Goal: Find specific page/section: Find specific page/section

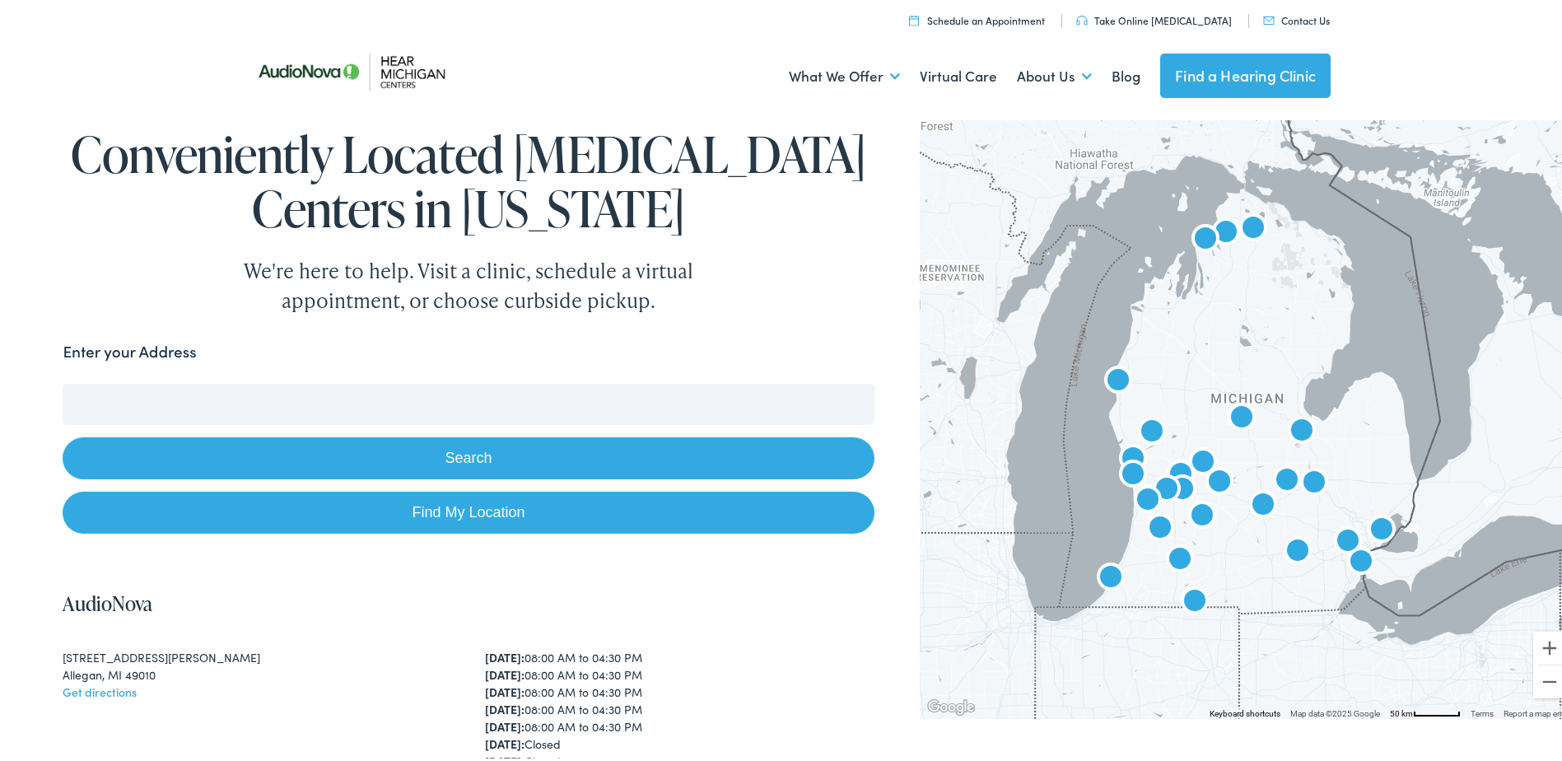
click at [438, 402] on input "Enter your Address" at bounding box center [468, 400] width 811 height 41
click at [540, 387] on input "Enter your Address" at bounding box center [468, 400] width 811 height 41
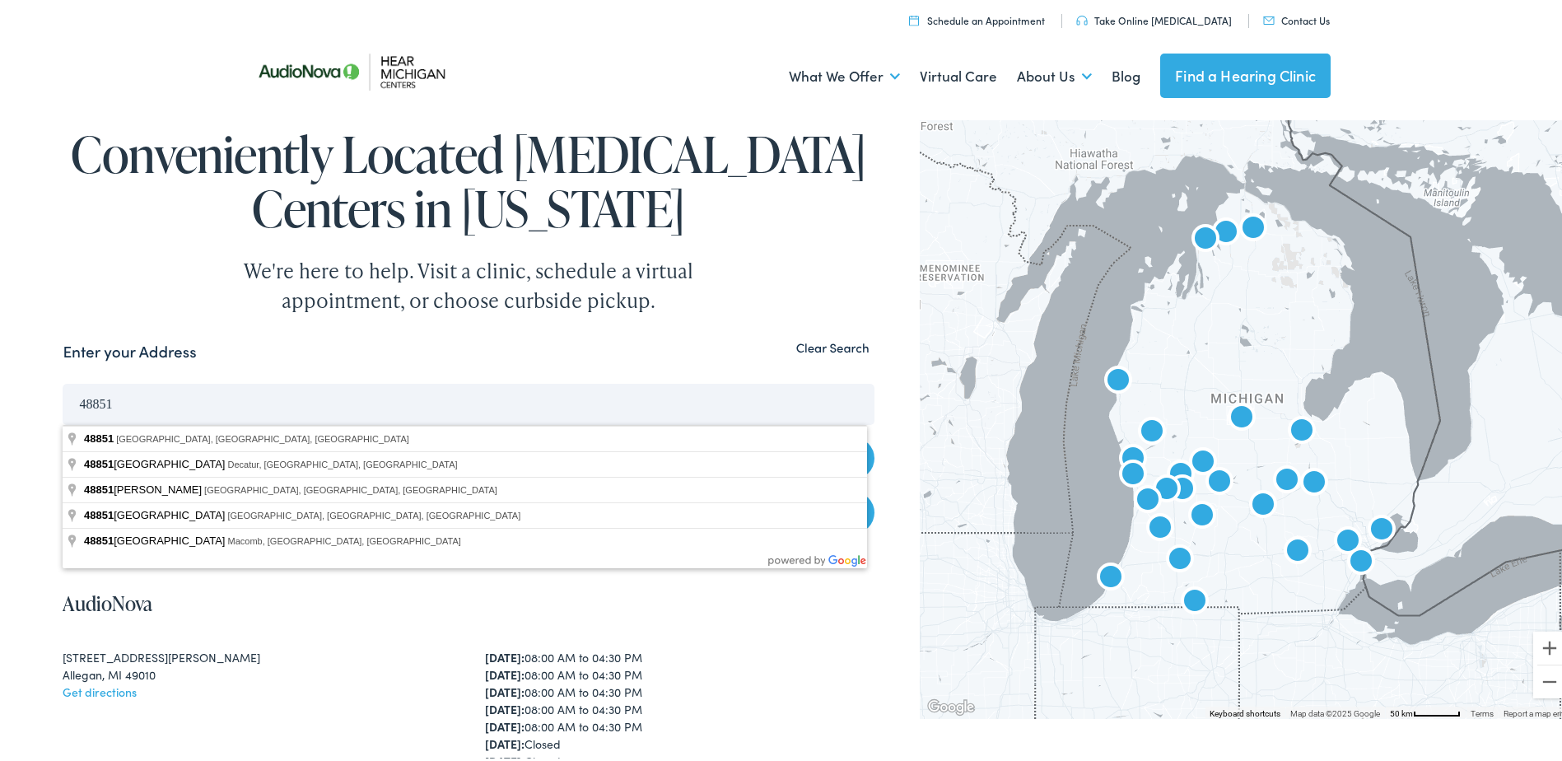
type input "48851"
click at [63, 434] on button "Search" at bounding box center [468, 455] width 811 height 42
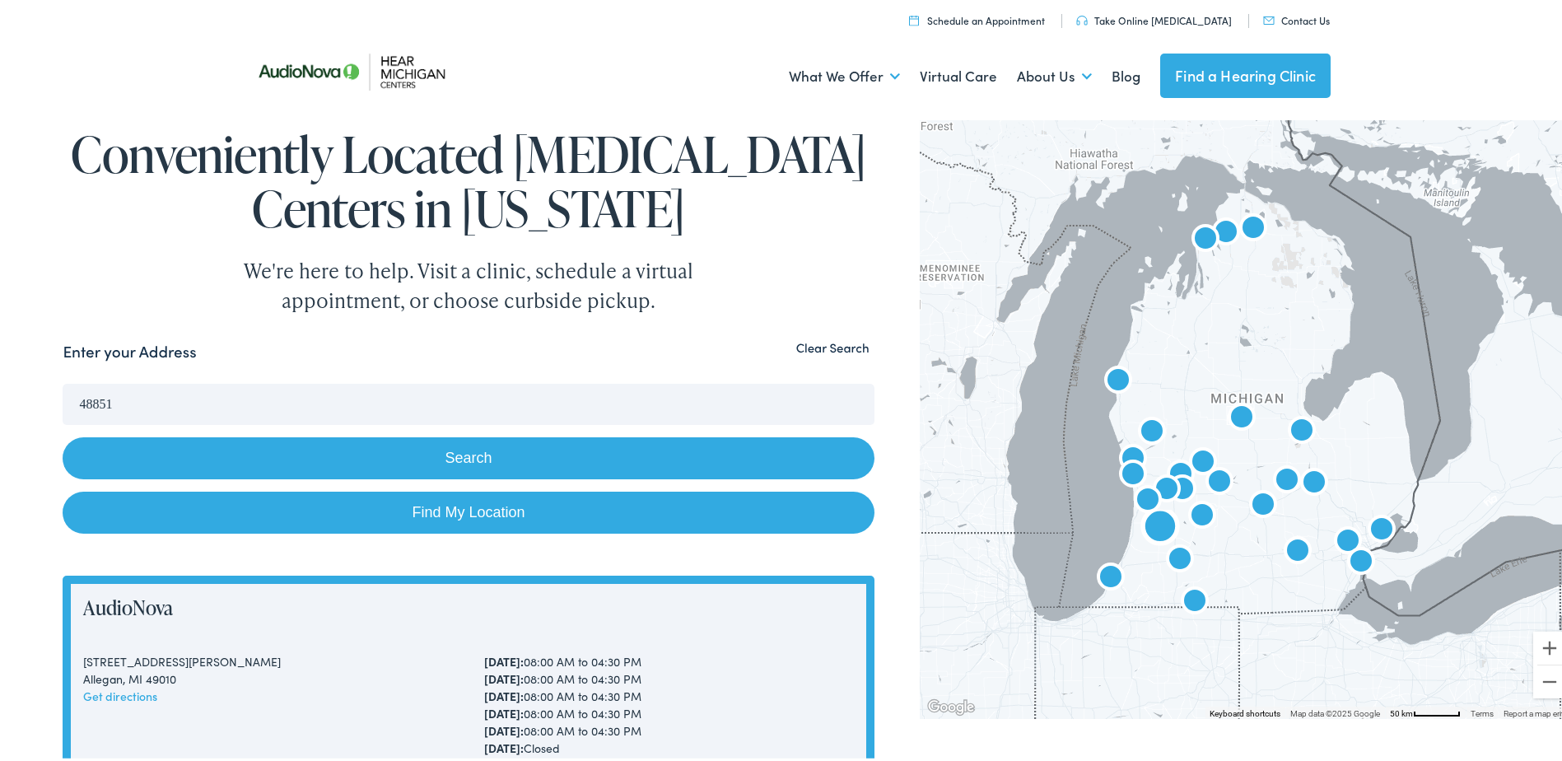
scroll to position [82, 0]
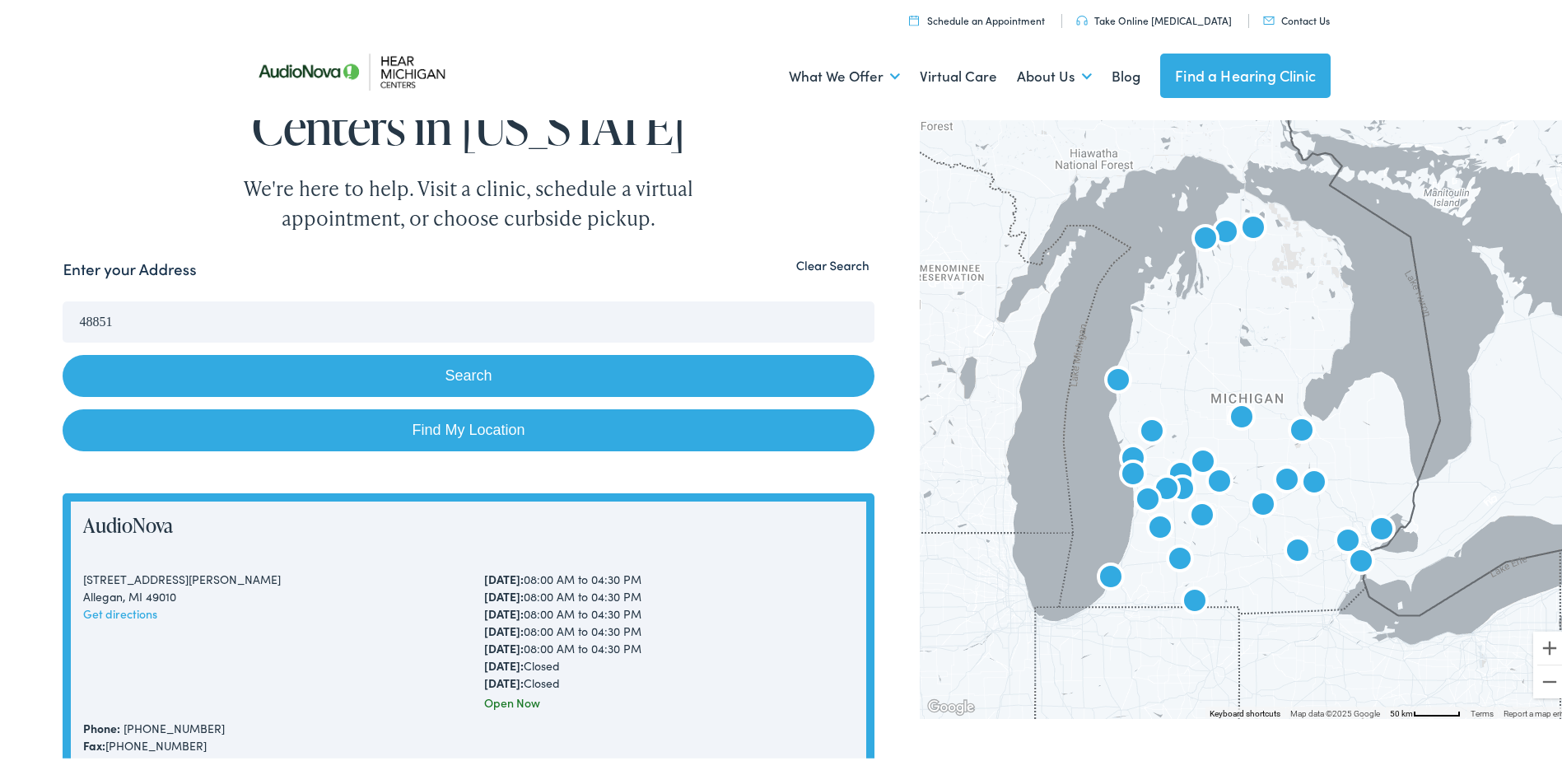
click at [1205, 473] on img "AudioNova" at bounding box center [1220, 480] width 40 height 40
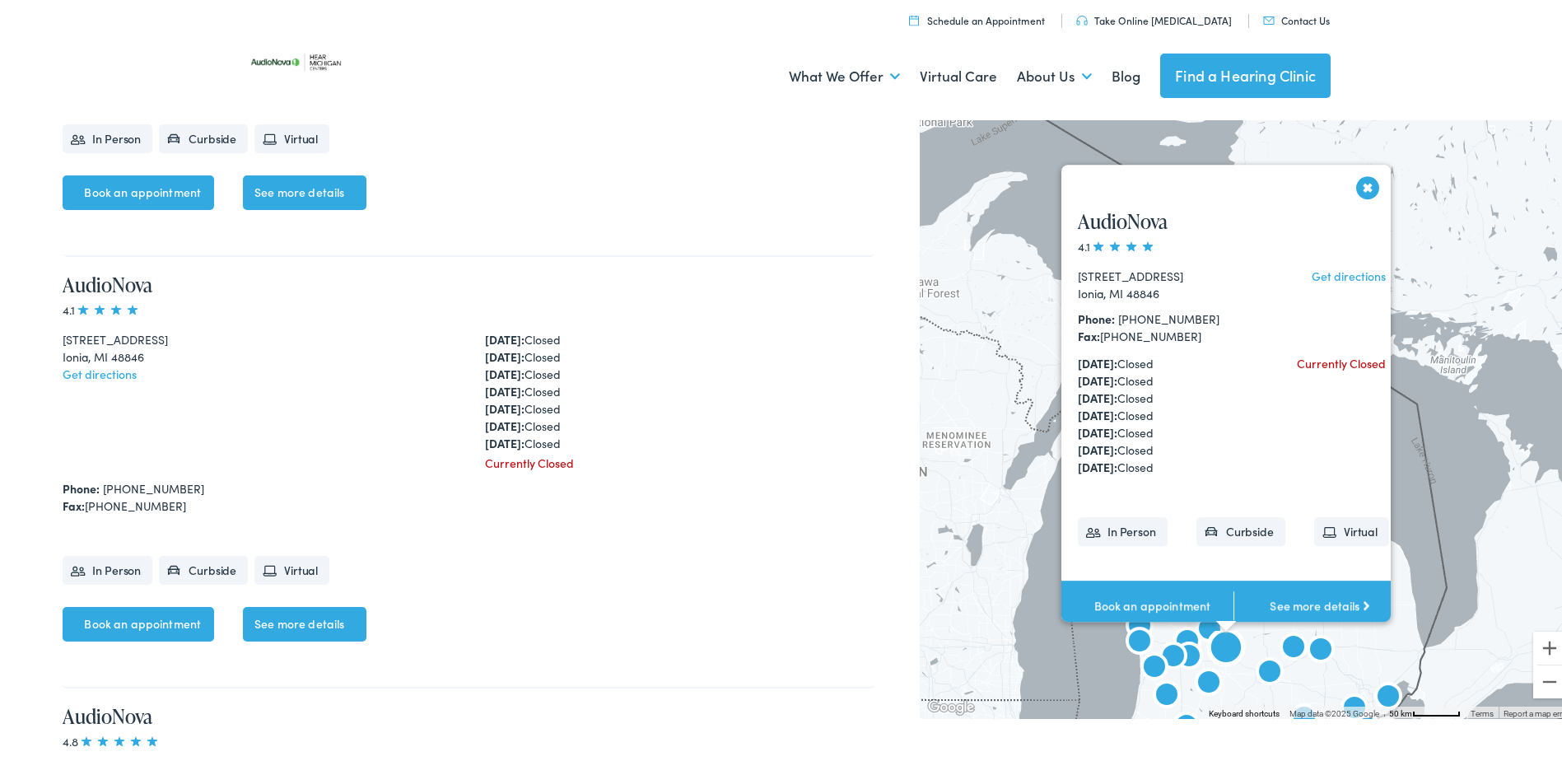
scroll to position [5588, 0]
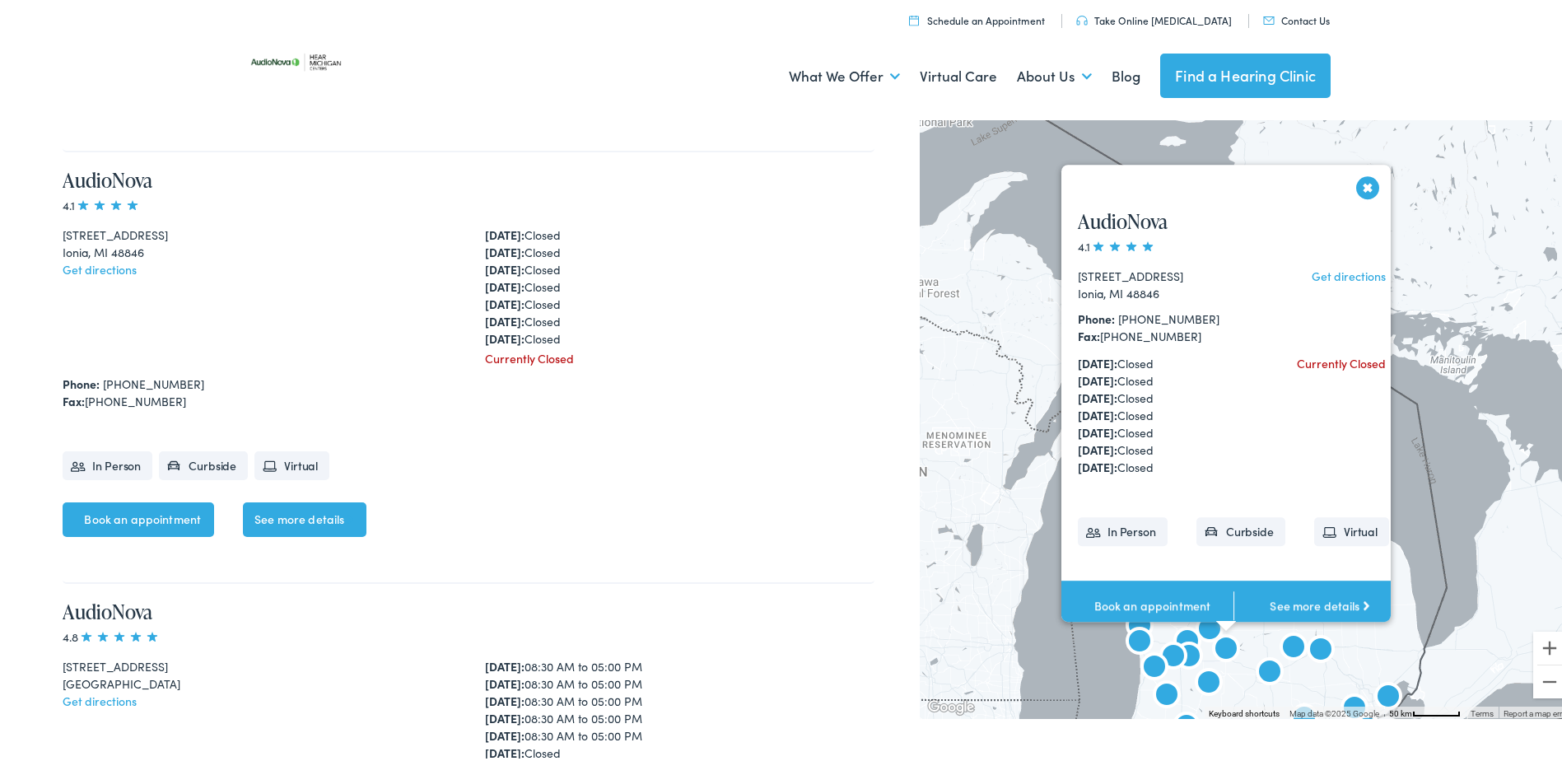
click at [1358, 178] on button "Close" at bounding box center [1368, 184] width 29 height 29
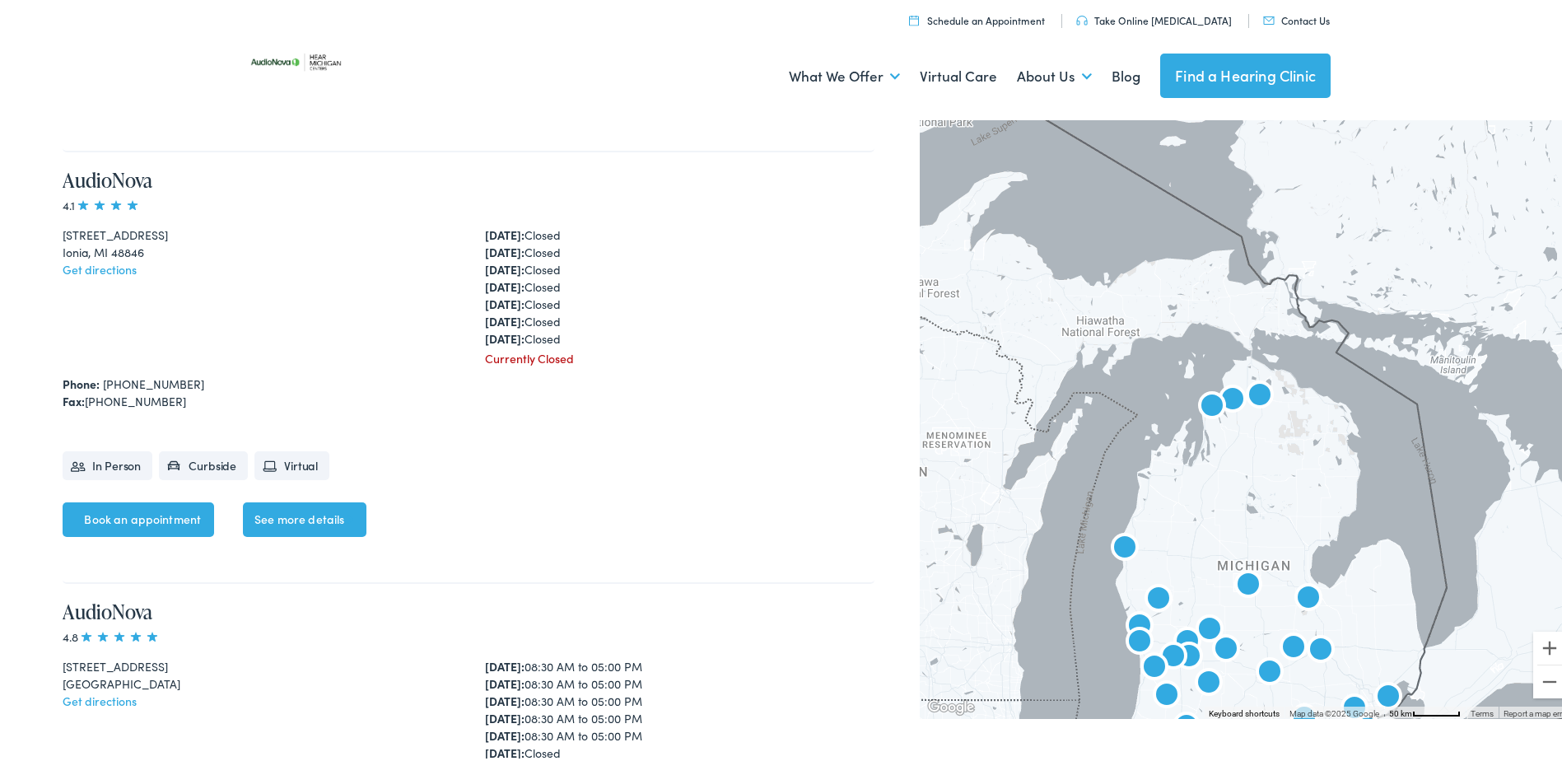
click at [1215, 649] on img "AudioNova" at bounding box center [1226, 647] width 40 height 40
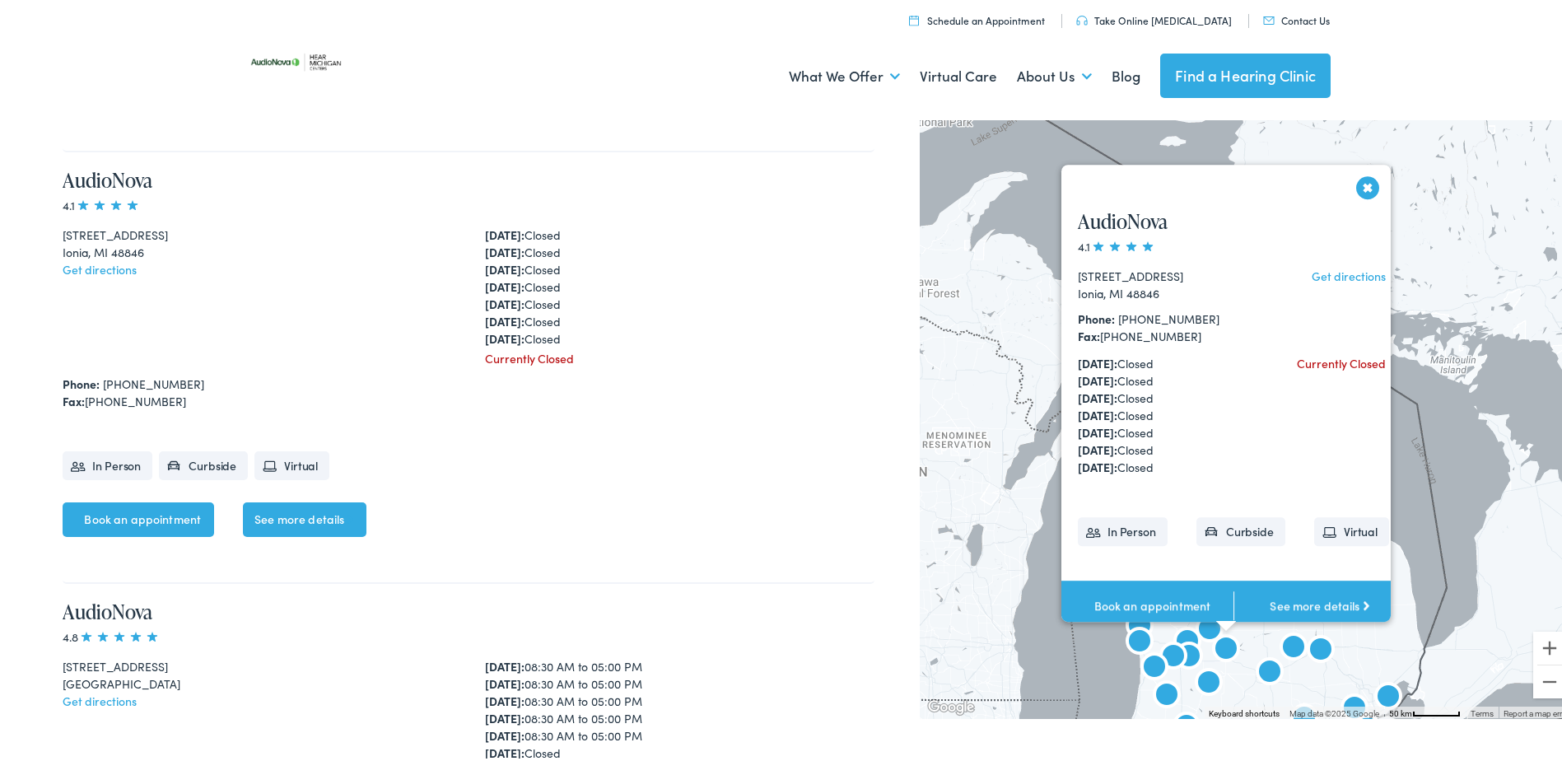
click at [1354, 184] on button "Close" at bounding box center [1368, 184] width 29 height 29
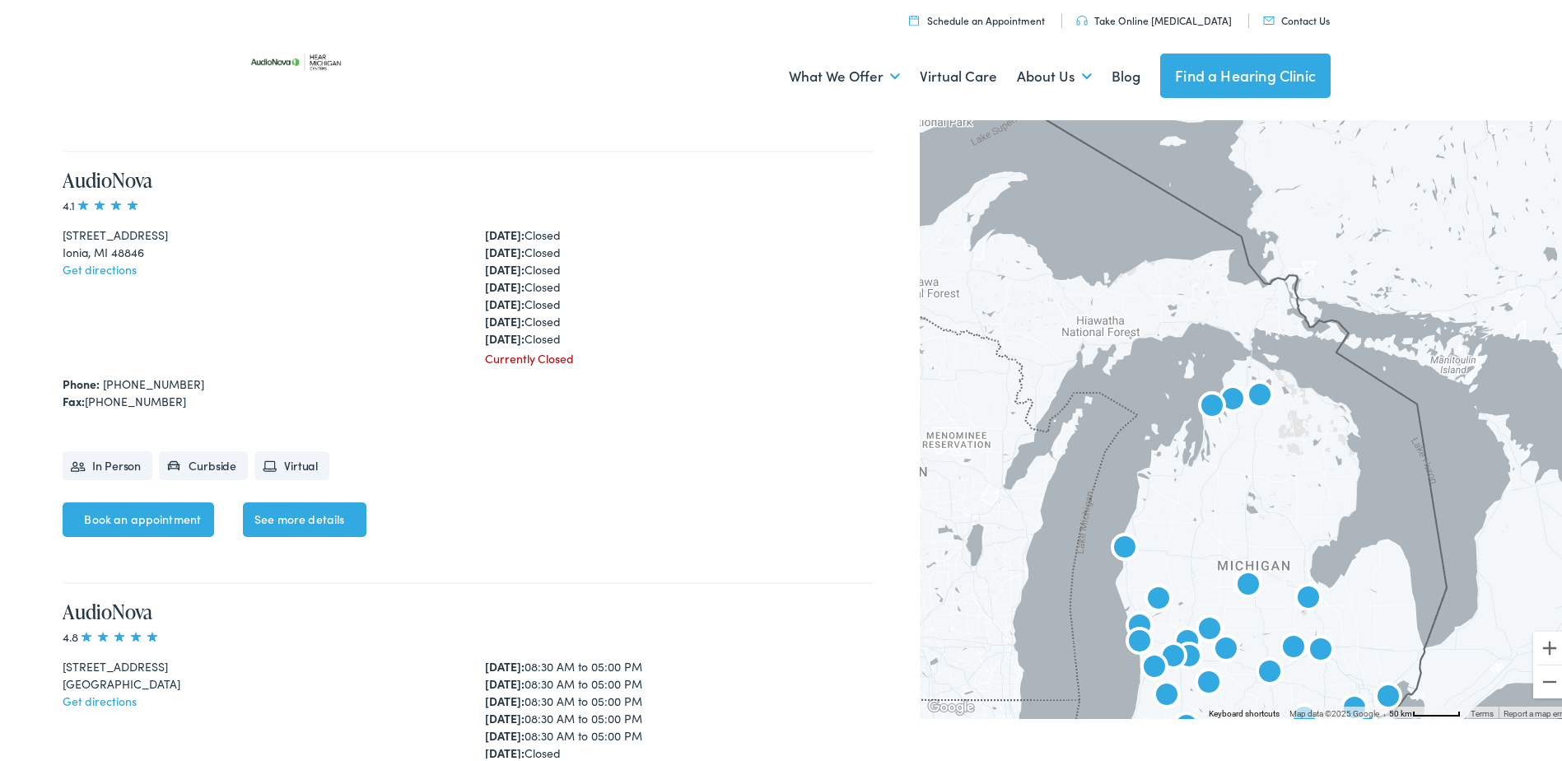
click at [1198, 622] on img "AudioNova" at bounding box center [1210, 628] width 40 height 40
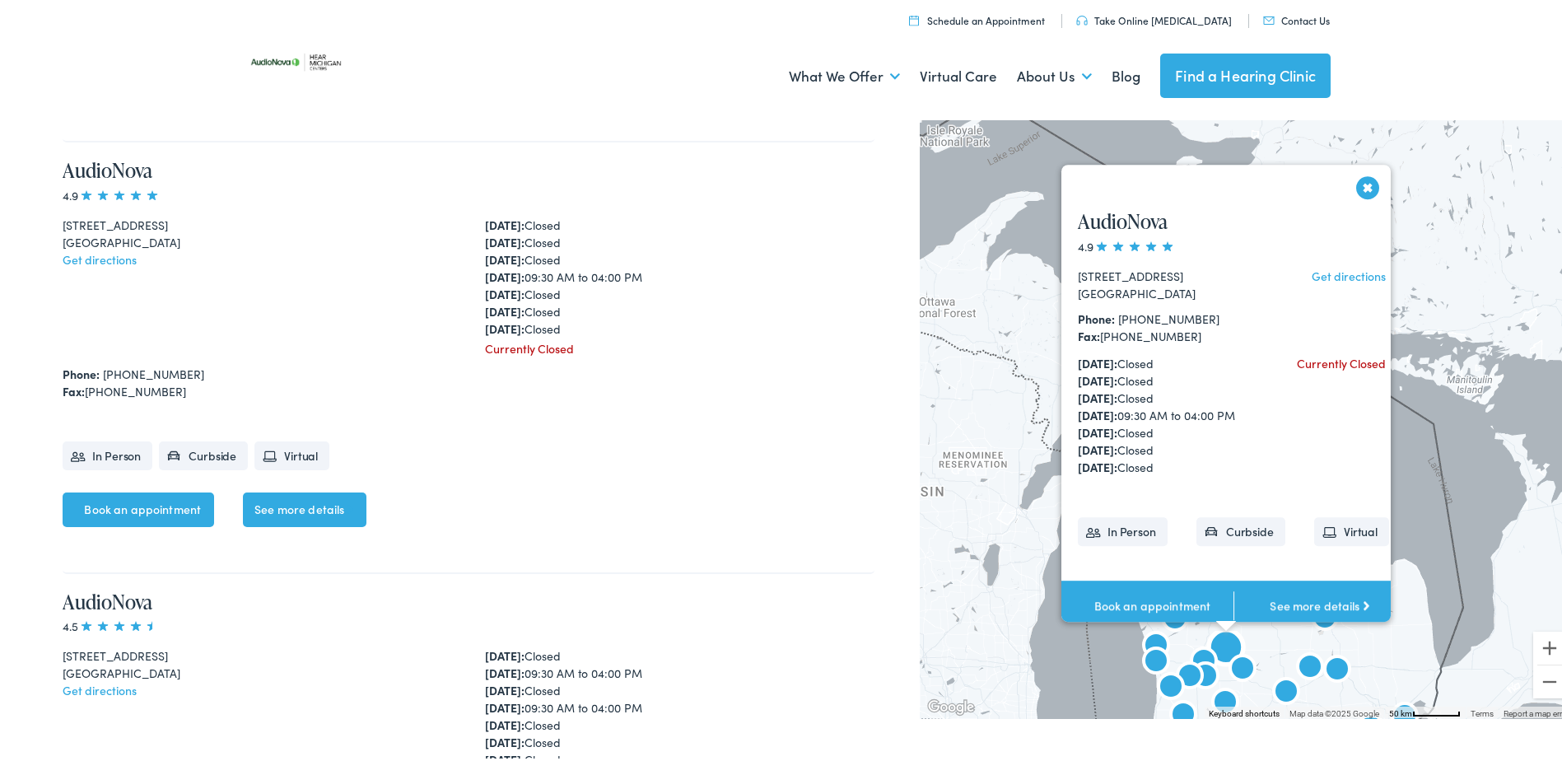
scroll to position [4294, 0]
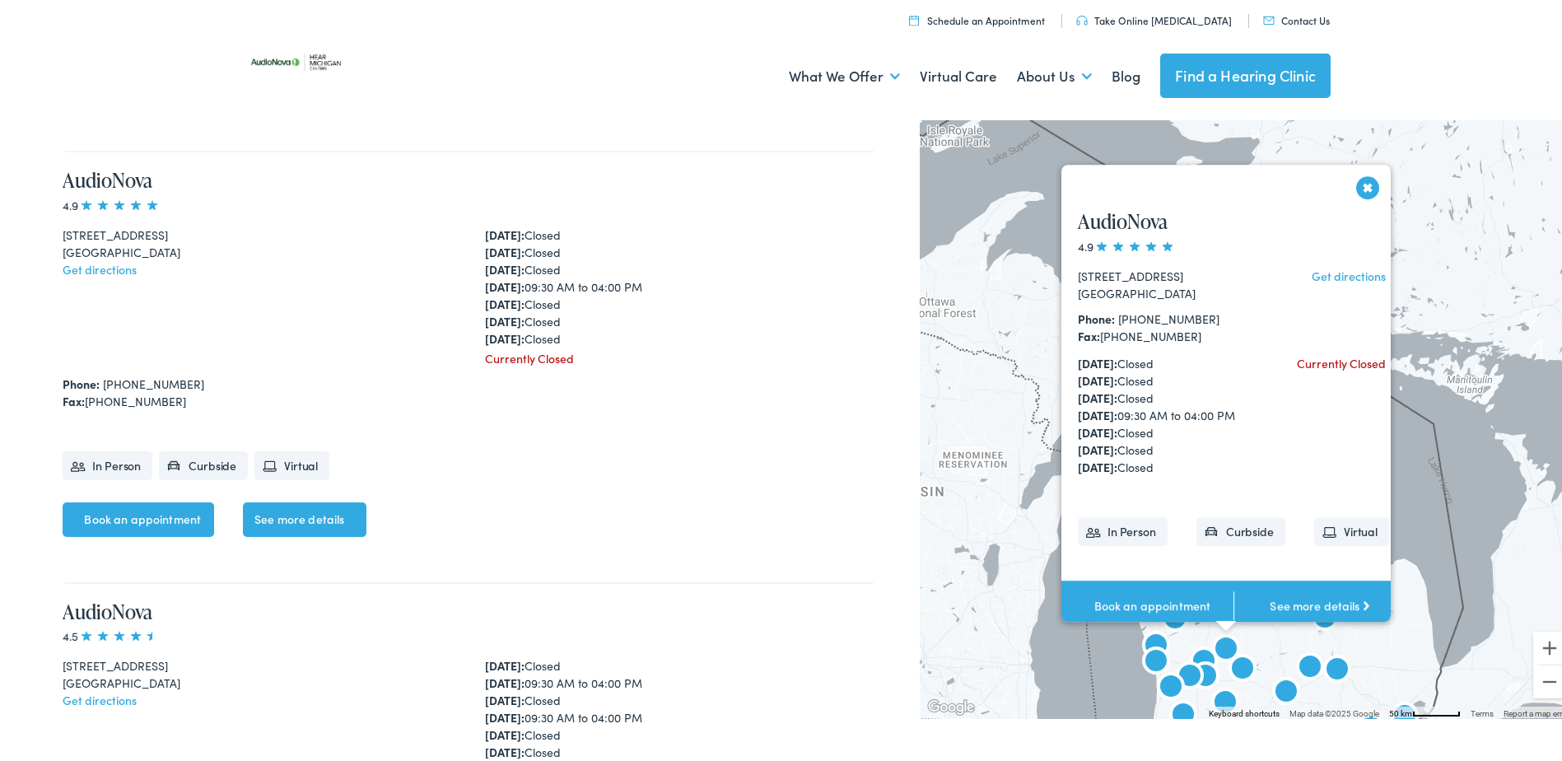
click at [1362, 187] on button "Close" at bounding box center [1368, 184] width 29 height 29
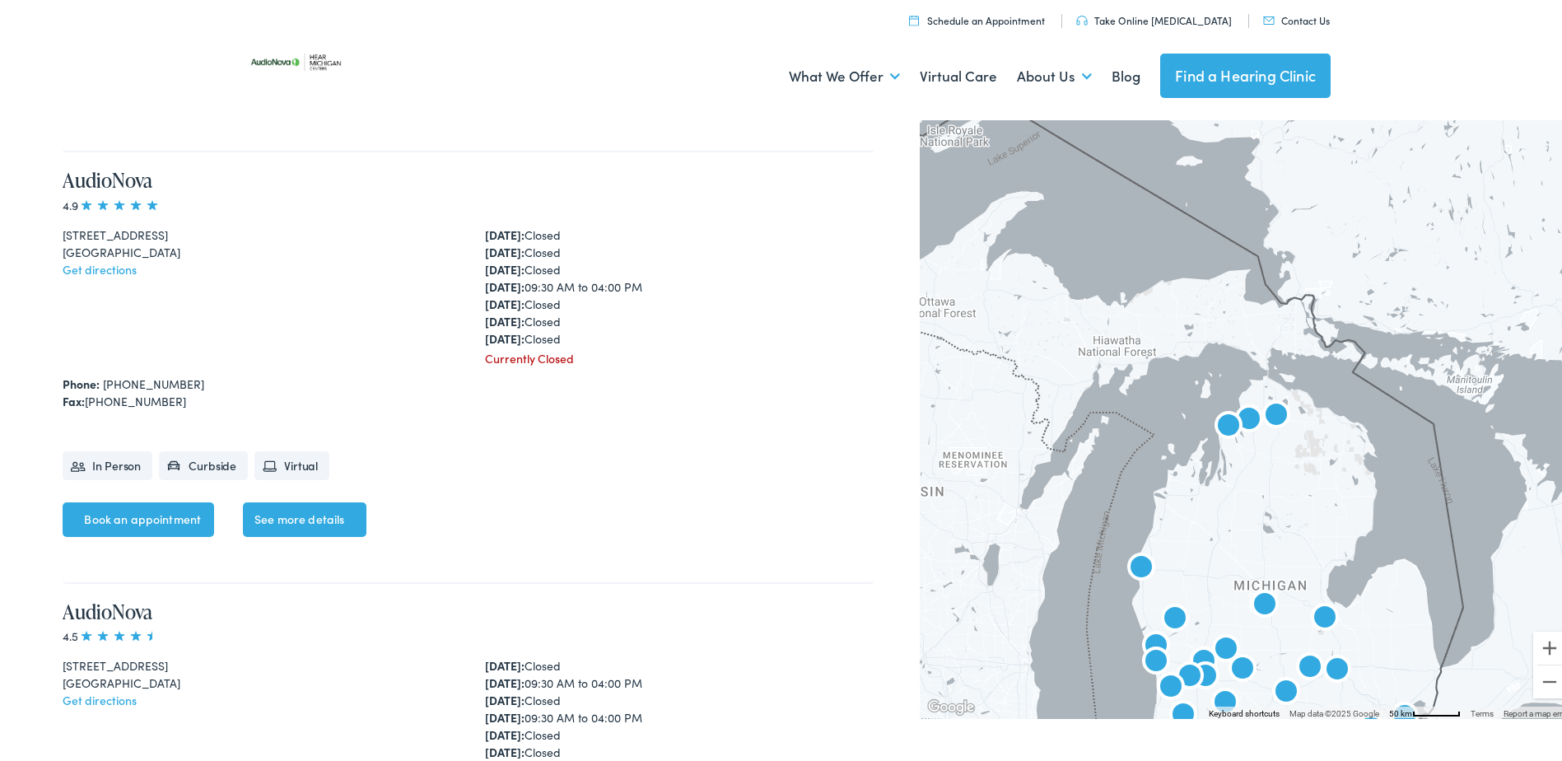
click at [1272, 687] on img "Hear Michigan Centers by AudioNova" at bounding box center [1286, 690] width 40 height 40
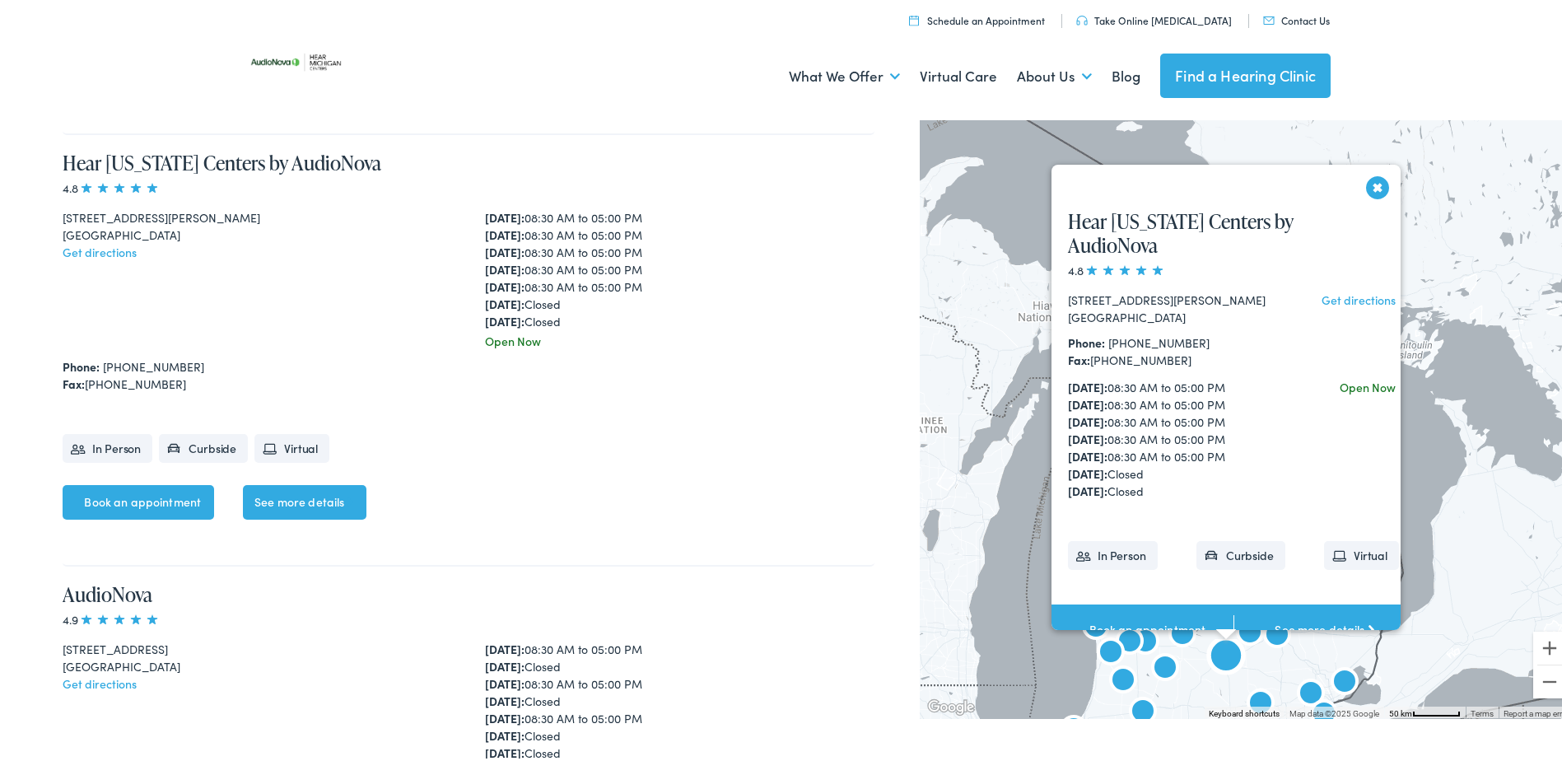
scroll to position [1707, 0]
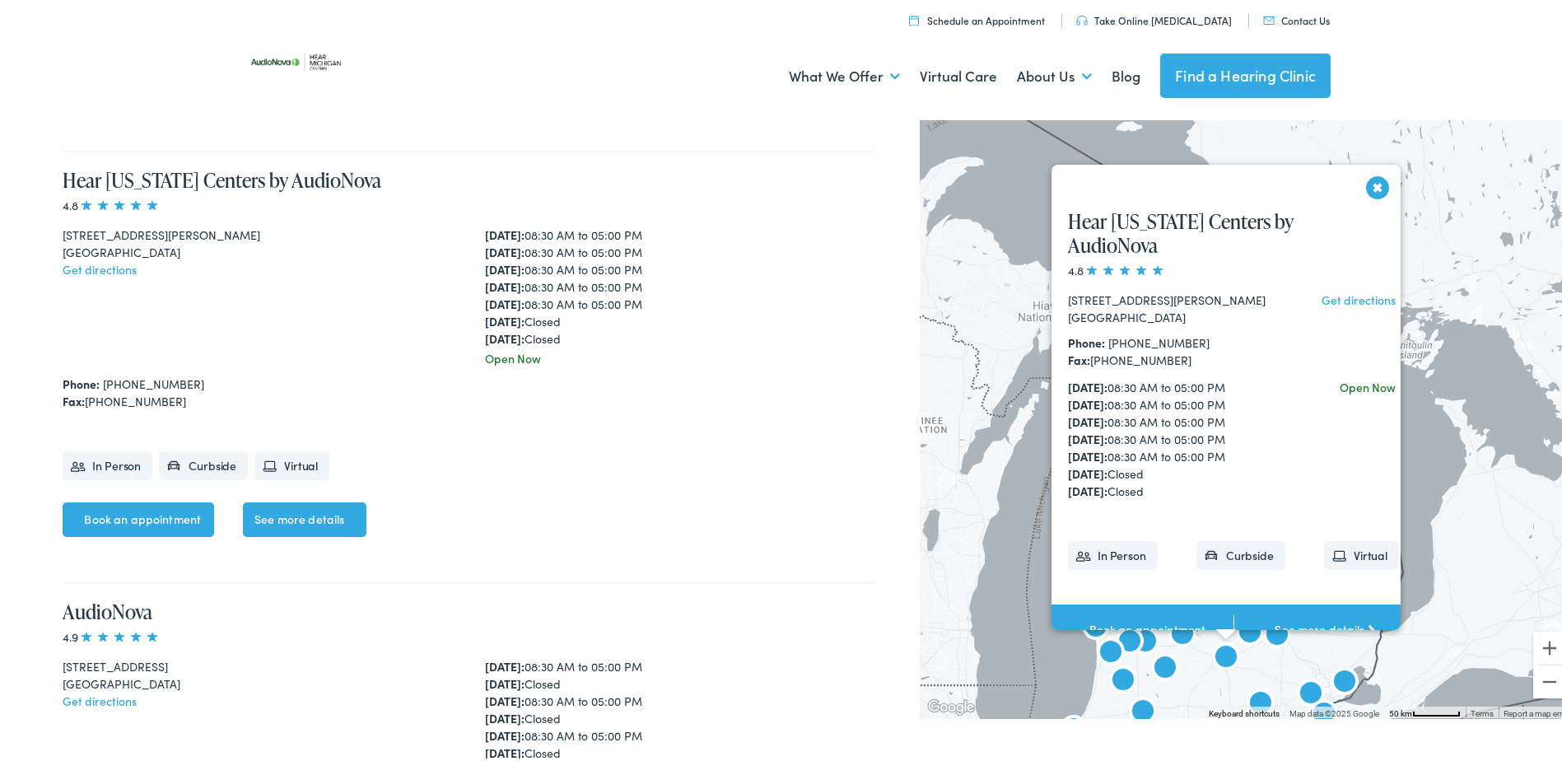
click at [1372, 177] on button "Close" at bounding box center [1377, 184] width 29 height 29
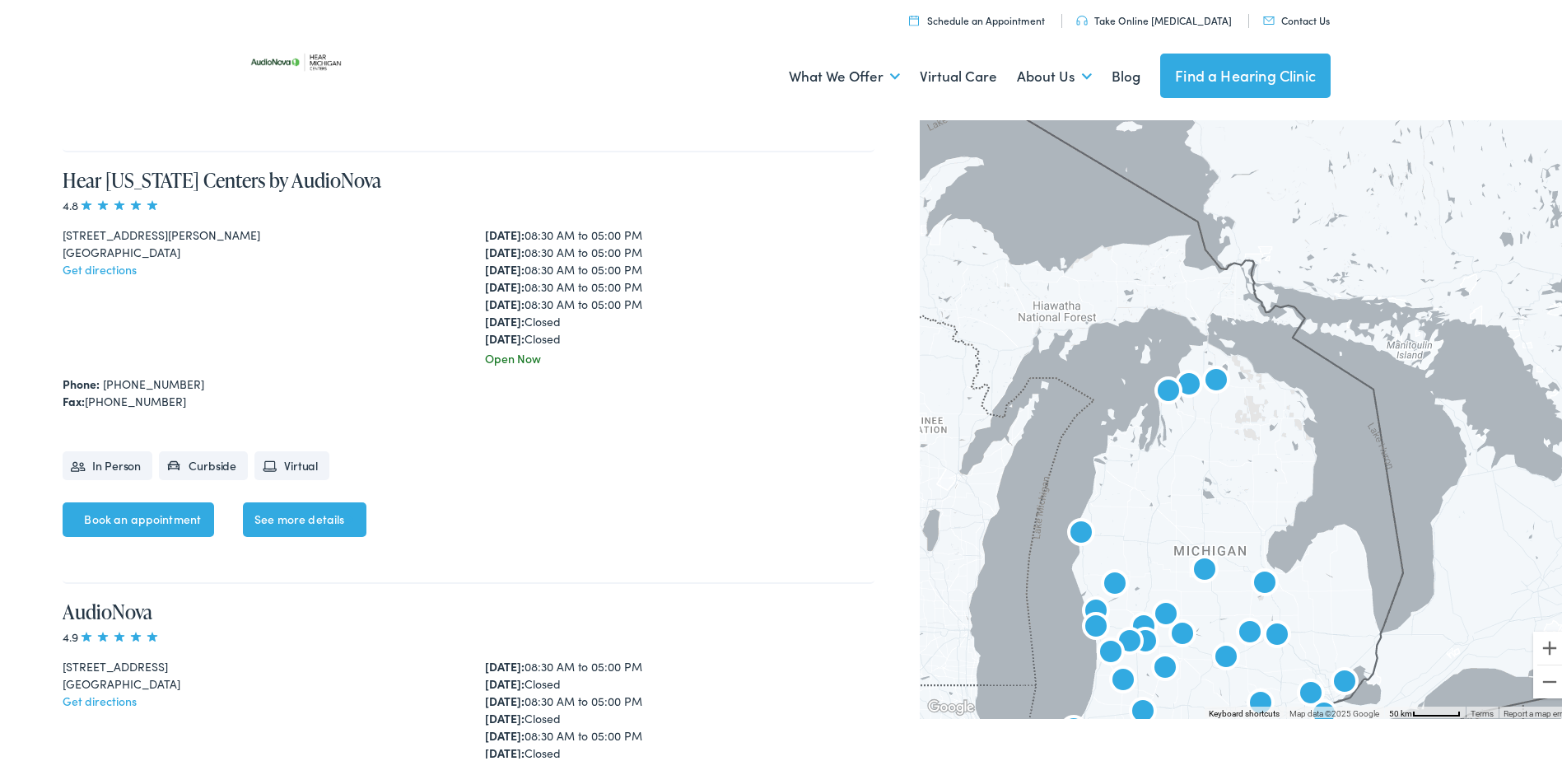
click at [1153, 663] on img "AudioNova" at bounding box center [1165, 666] width 40 height 40
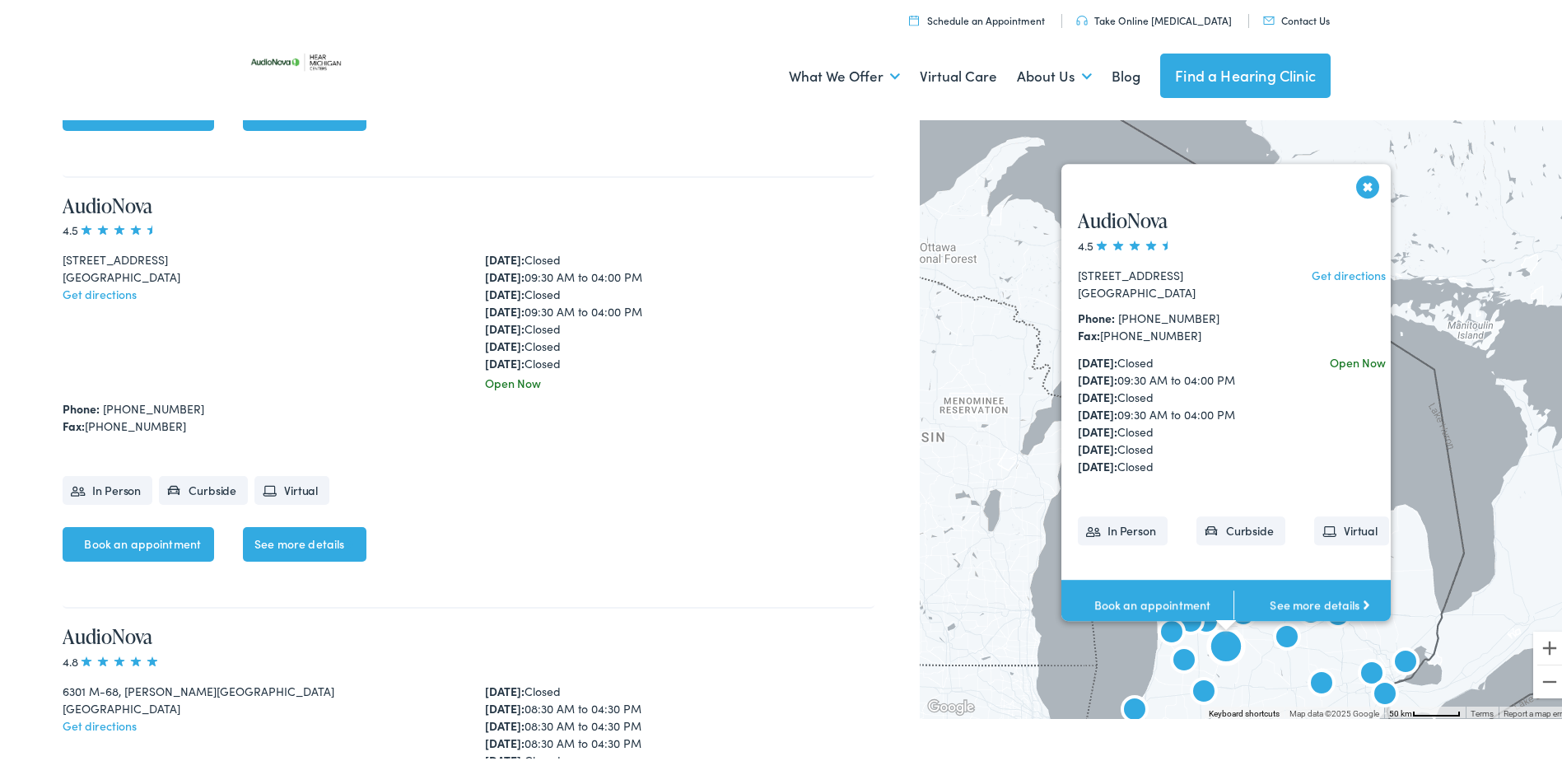
scroll to position [4726, 0]
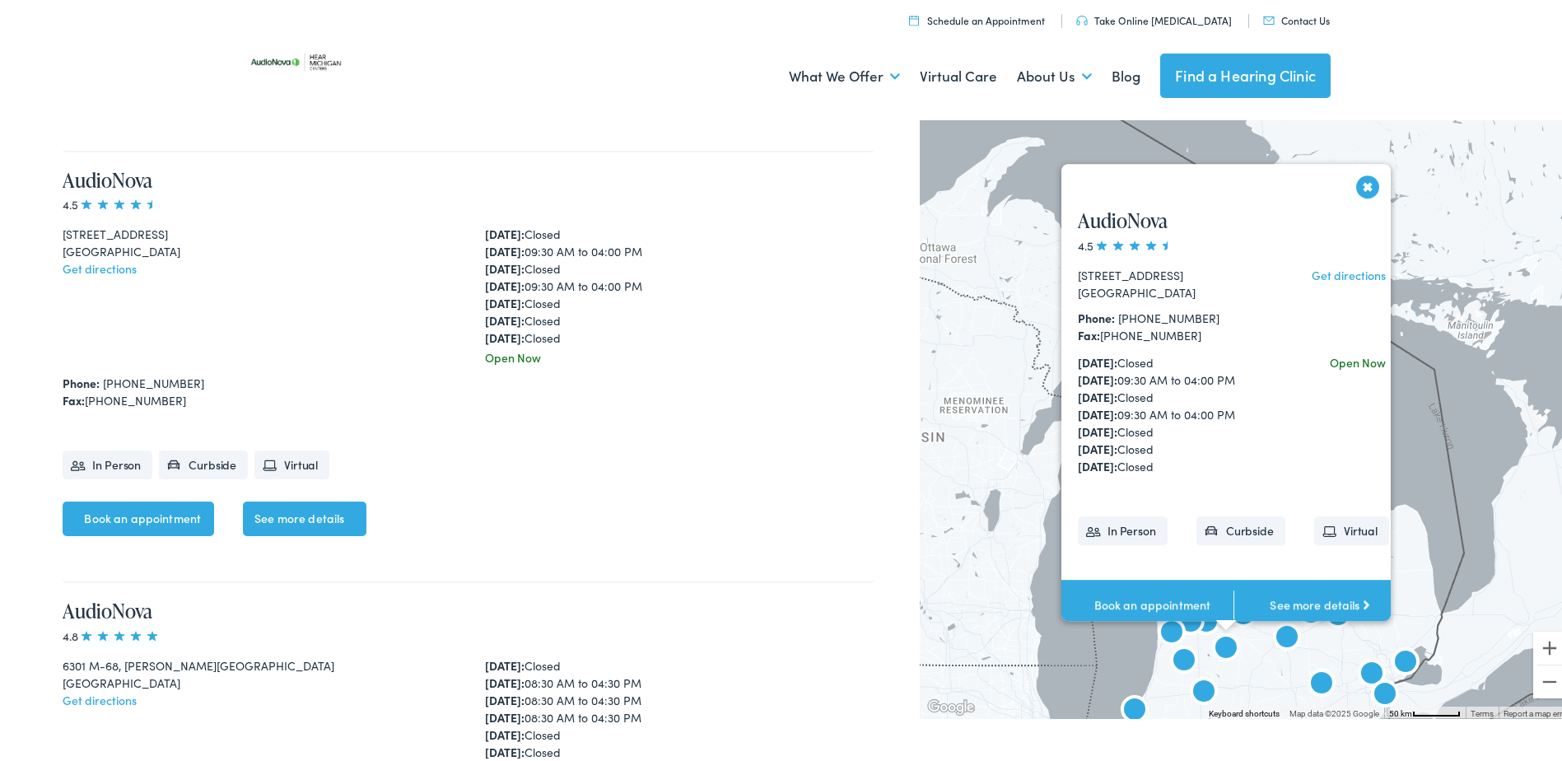
click at [1357, 182] on button "Close" at bounding box center [1368, 183] width 29 height 29
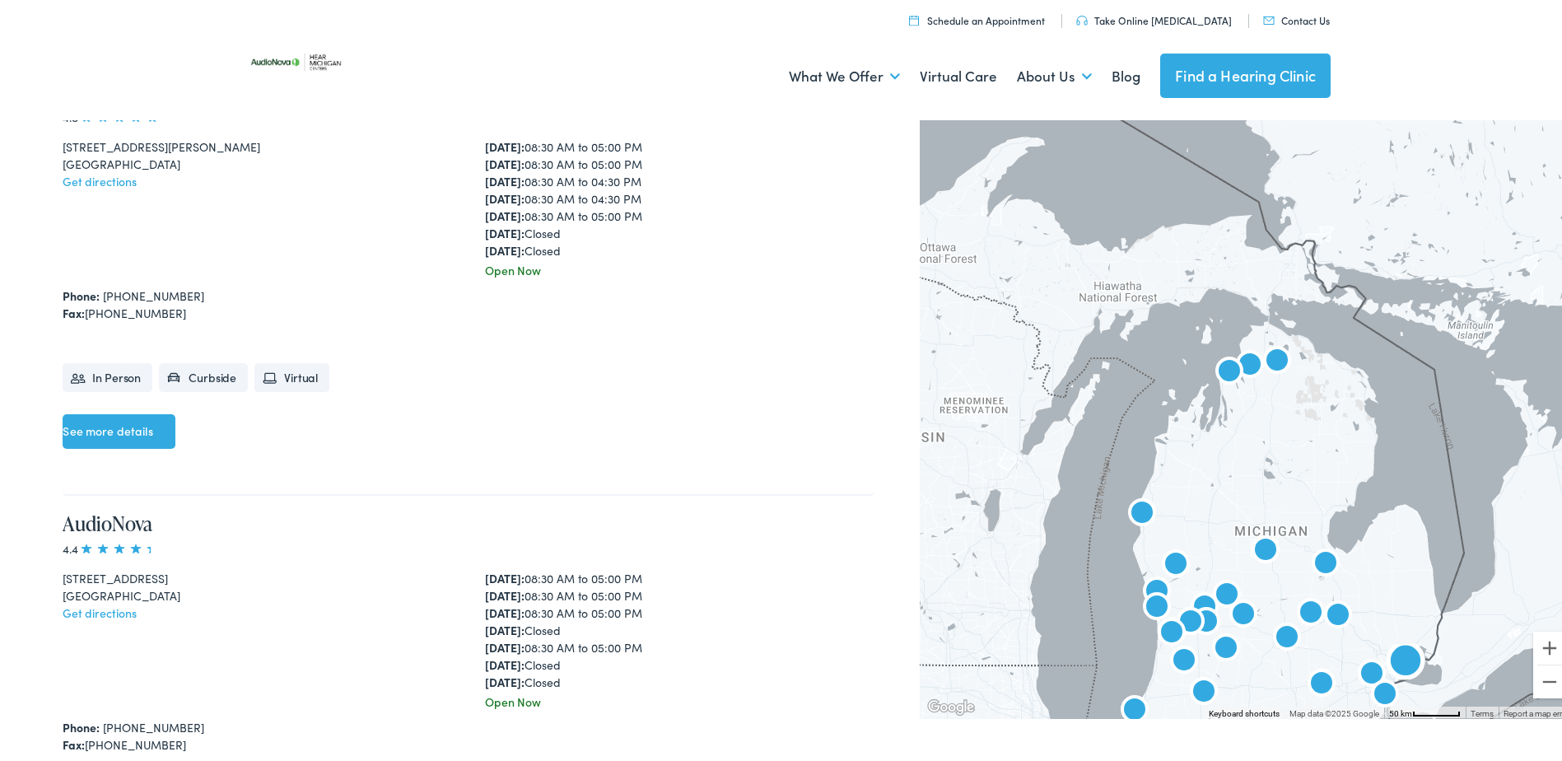
scroll to position [9995, 0]
